Goal: Entertainment & Leisure: Consume media (video, audio)

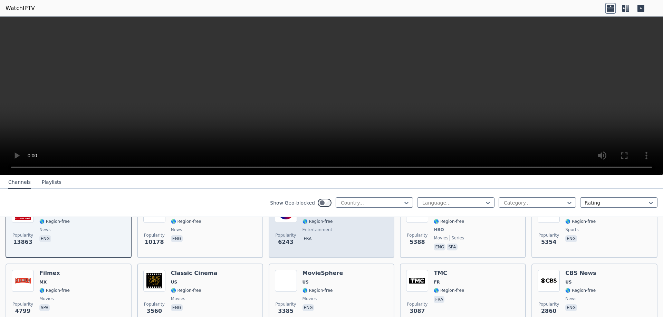
scroll to position [35, 0]
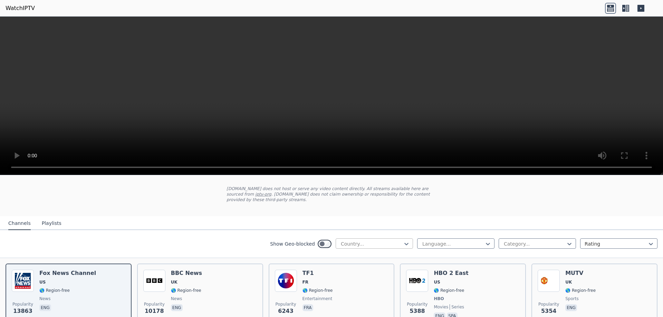
click at [362, 244] on div at bounding box center [371, 244] width 63 height 7
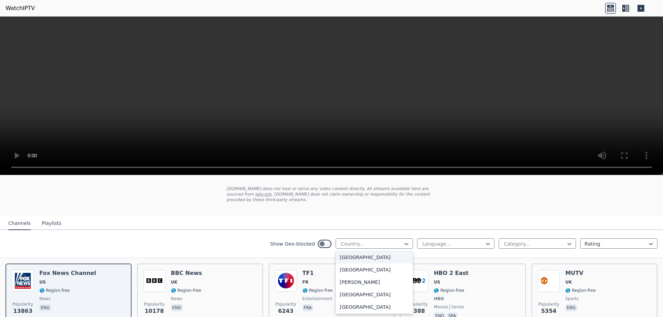
scroll to position [449, 0]
click at [351, 293] on div "[GEOGRAPHIC_DATA]" at bounding box center [374, 295] width 77 height 12
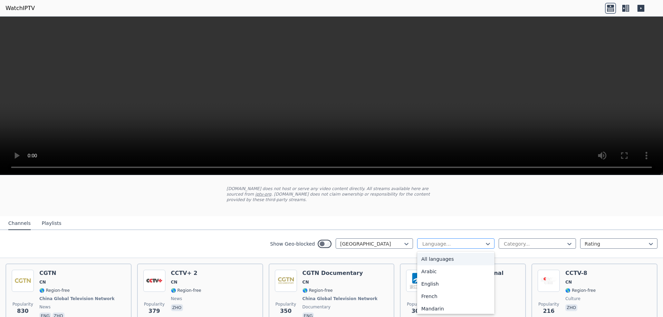
click at [454, 244] on div at bounding box center [453, 244] width 63 height 7
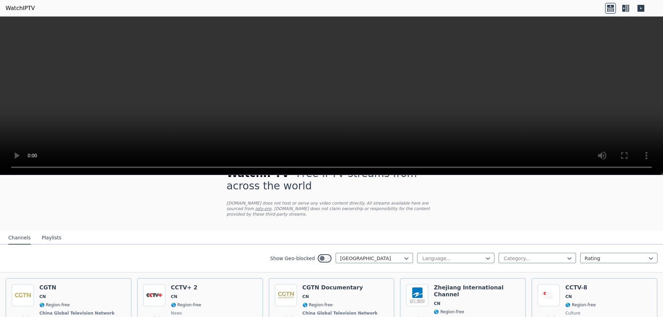
scroll to position [0, 0]
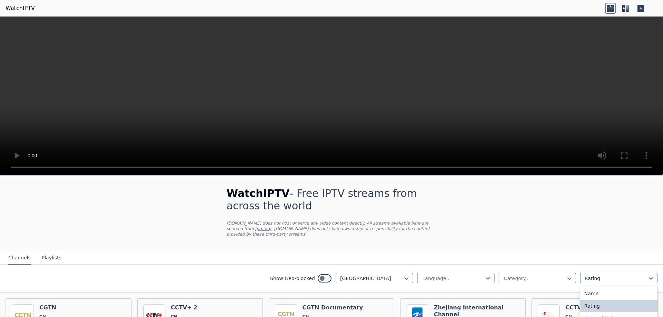
click at [620, 279] on div at bounding box center [616, 278] width 63 height 7
click at [548, 283] on div "Category..." at bounding box center [537, 278] width 77 height 10
click at [547, 290] on div "All categories" at bounding box center [537, 294] width 77 height 12
click at [475, 282] on div at bounding box center [453, 278] width 63 height 7
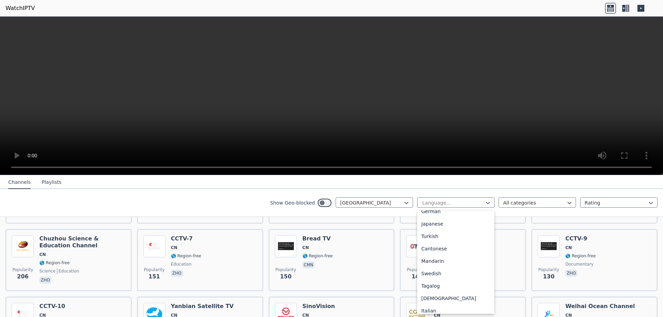
scroll to position [173, 0]
click at [462, 248] on div "Mandarin" at bounding box center [455, 244] width 77 height 12
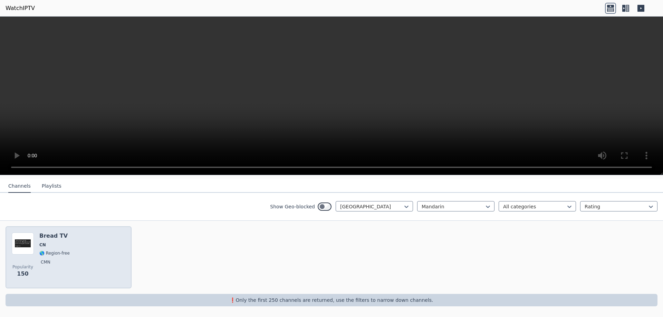
click at [79, 255] on div "Popularity 150 Bread TV CN 🌎 Region-free cmn" at bounding box center [69, 258] width 114 height 50
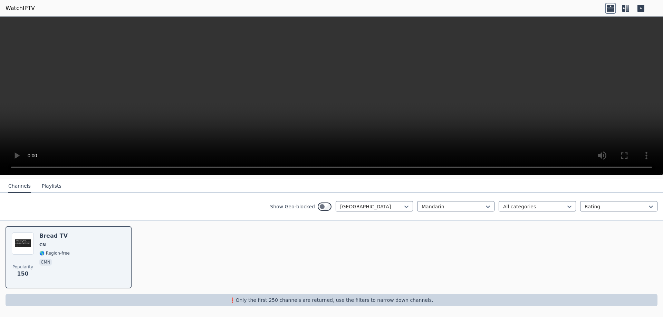
click at [47, 188] on button "Playlists" at bounding box center [52, 186] width 20 height 13
